Goal: Task Accomplishment & Management: Complete application form

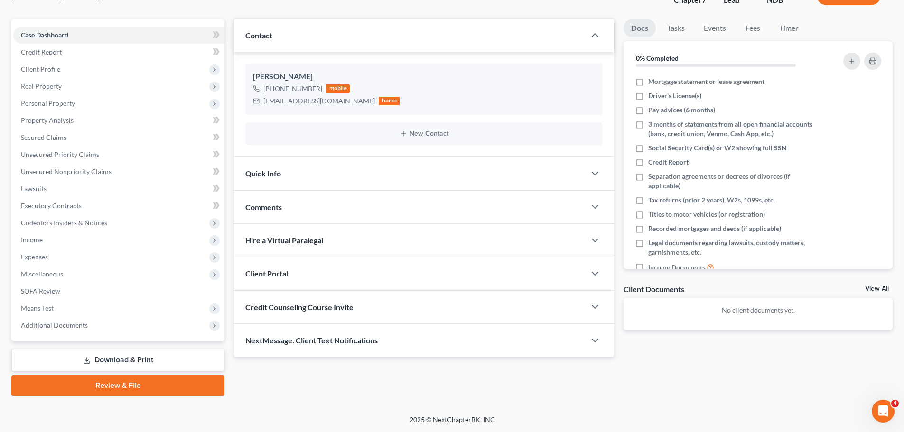
click at [584, 239] on div "Hire a Virtual Paralegal" at bounding box center [410, 240] width 352 height 33
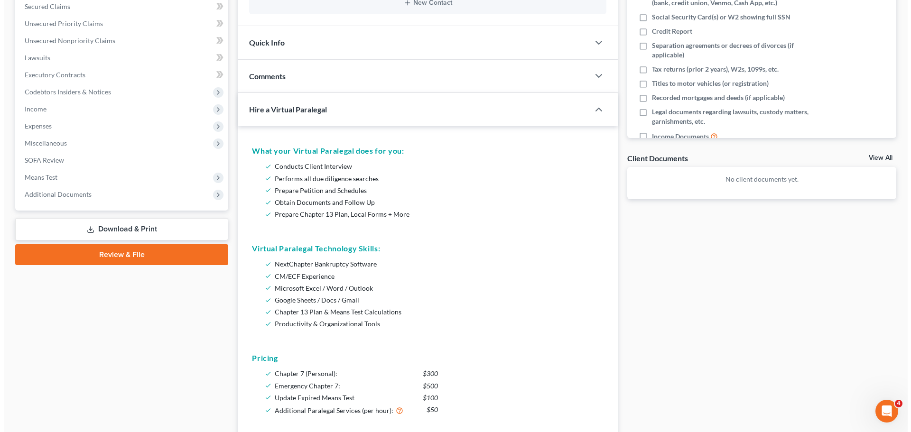
scroll to position [309, 0]
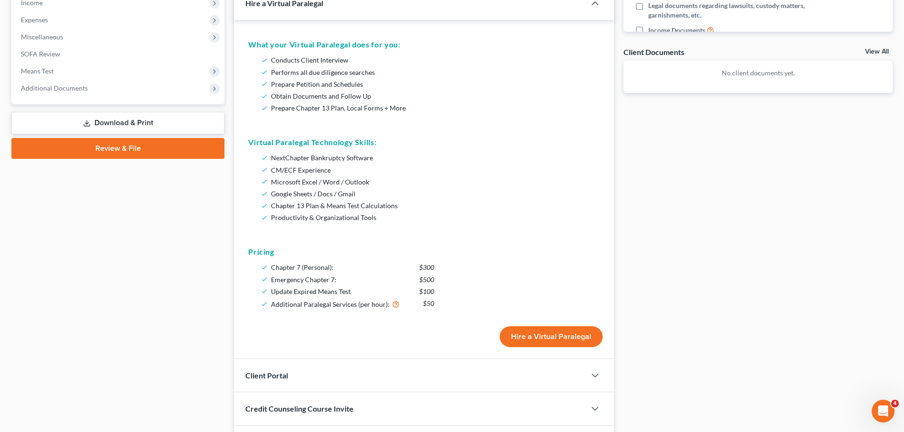
click at [530, 335] on button "Hire a Virtual Paralegal" at bounding box center [551, 336] width 103 height 21
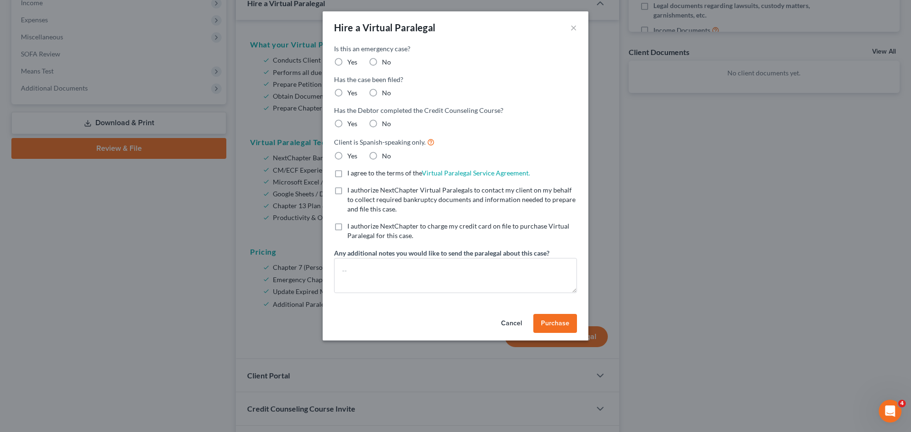
click at [382, 60] on label "No" at bounding box center [386, 61] width 9 height 9
click at [386, 60] on input "No" at bounding box center [389, 60] width 6 height 6
radio input "true"
click at [382, 93] on label "No" at bounding box center [386, 92] width 9 height 9
click at [386, 93] on input "No" at bounding box center [389, 91] width 6 height 6
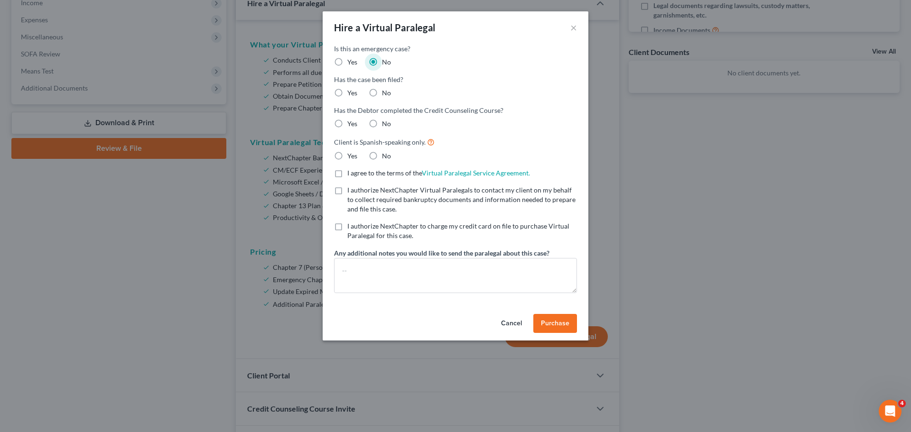
radio input "true"
click at [382, 127] on label "No" at bounding box center [386, 123] width 9 height 9
click at [386, 125] on input "No" at bounding box center [389, 122] width 6 height 6
radio input "true"
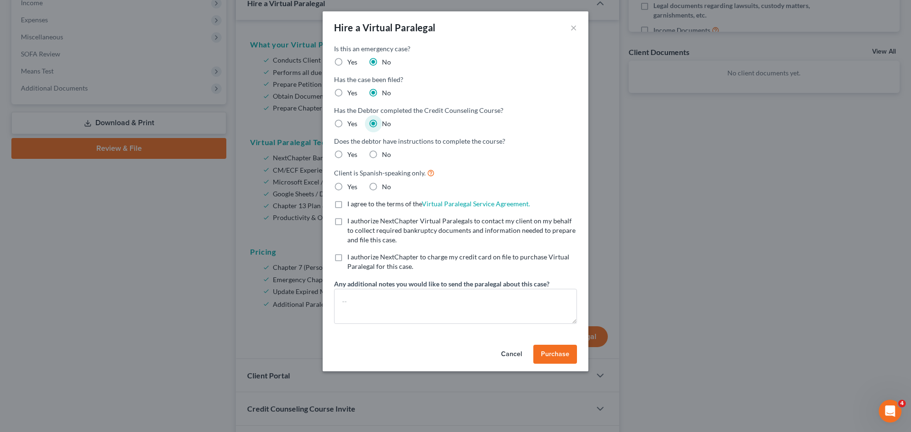
click at [382, 159] on label "No" at bounding box center [386, 154] width 9 height 9
click at [386, 156] on input "No" at bounding box center [389, 153] width 6 height 6
radio input "true"
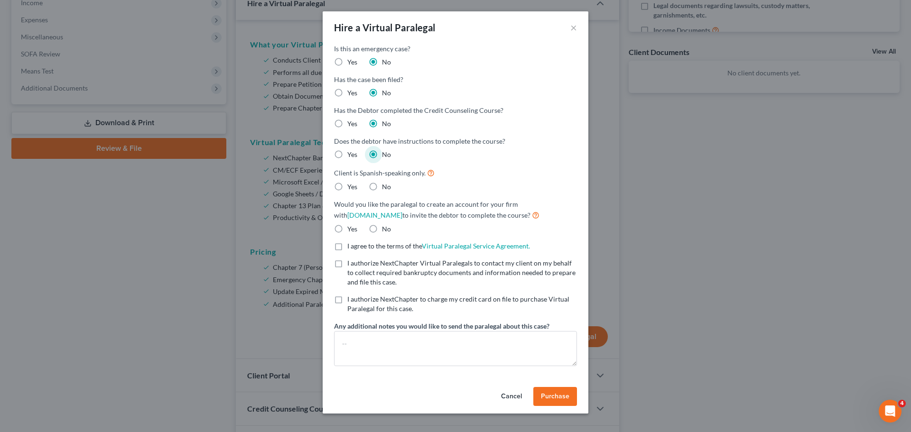
click at [382, 190] on label "No" at bounding box center [386, 186] width 9 height 9
click at [386, 188] on input "No" at bounding box center [389, 185] width 6 height 6
radio input "true"
click at [382, 229] on label "No" at bounding box center [386, 228] width 9 height 9
click at [386, 229] on input "No" at bounding box center [389, 227] width 6 height 6
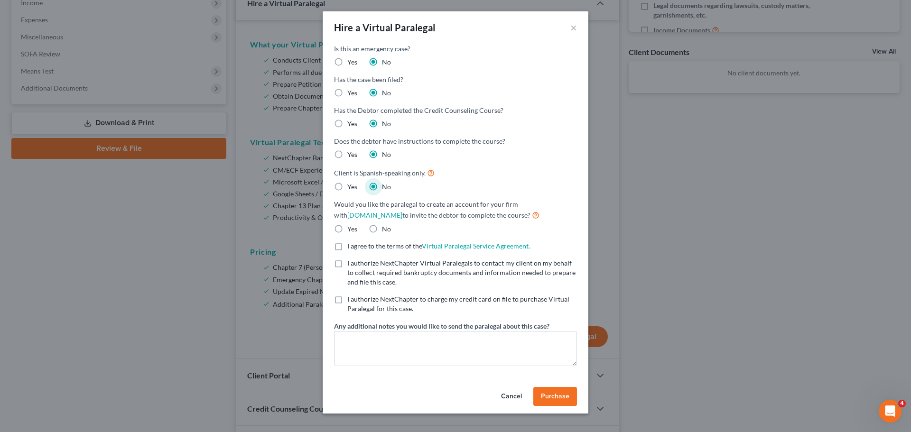
radio input "true"
click at [347, 249] on label "I agree to the terms of the Virtual Paralegal Service Agreement. (Updates have …" at bounding box center [438, 245] width 183 height 9
click at [351, 248] on input "I agree to the terms of the Virtual Paralegal Service Agreement. (Updates have …" at bounding box center [354, 244] width 6 height 6
checkbox input "true"
click at [347, 267] on label "I authorize NextChapter Virtual Paralegals to contact my client on my behalf to…" at bounding box center [462, 273] width 230 height 28
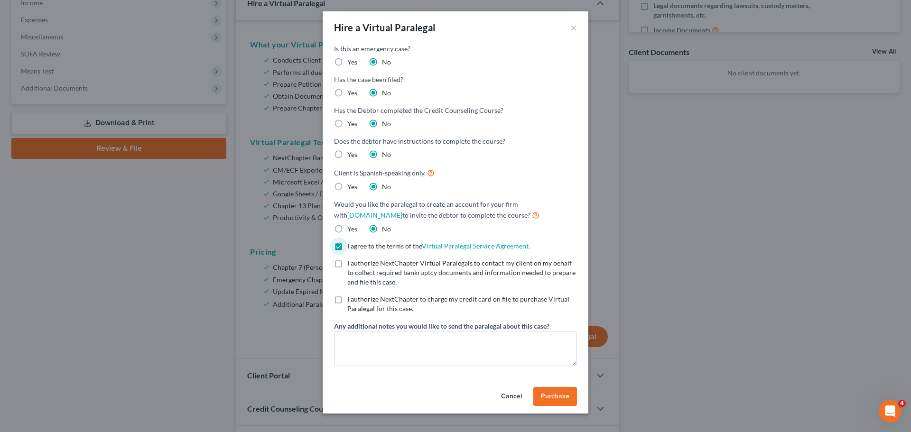
click at [351, 265] on input "I authorize NextChapter Virtual Paralegals to contact my client on my behalf to…" at bounding box center [354, 262] width 6 height 6
checkbox input "true"
click at [347, 298] on label "I authorize NextChapter to charge my credit card on file to purchase Virtual Pa…" at bounding box center [462, 304] width 230 height 19
click at [351, 298] on input "I authorize NextChapter to charge my credit card on file to purchase Virtual Pa…" at bounding box center [354, 298] width 6 height 6
checkbox input "true"
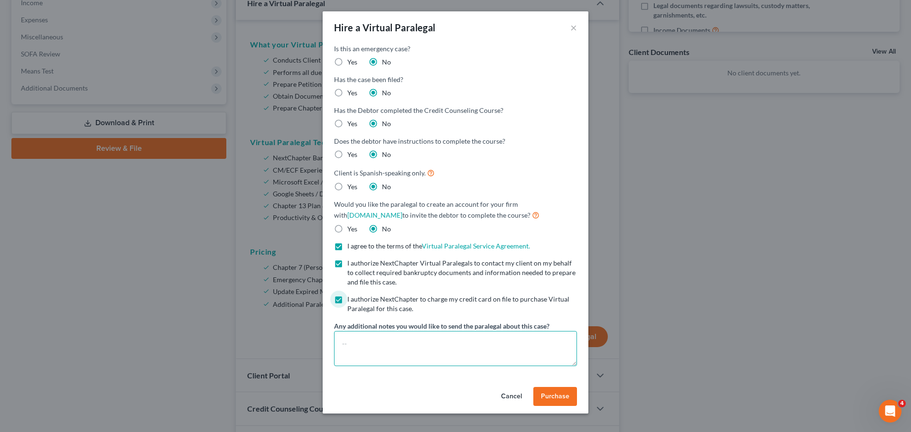
click at [353, 352] on textarea at bounding box center [455, 348] width 243 height 35
type textarea "Attn [PERSON_NAME] Atty Fees = $1700"
click at [562, 393] on span "Purchase" at bounding box center [555, 396] width 28 height 8
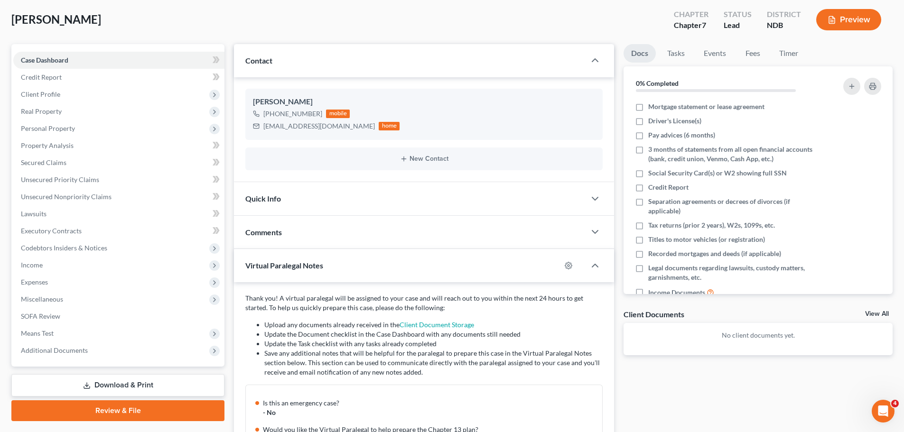
scroll to position [0, 0]
